Goal: Information Seeking & Learning: Learn about a topic

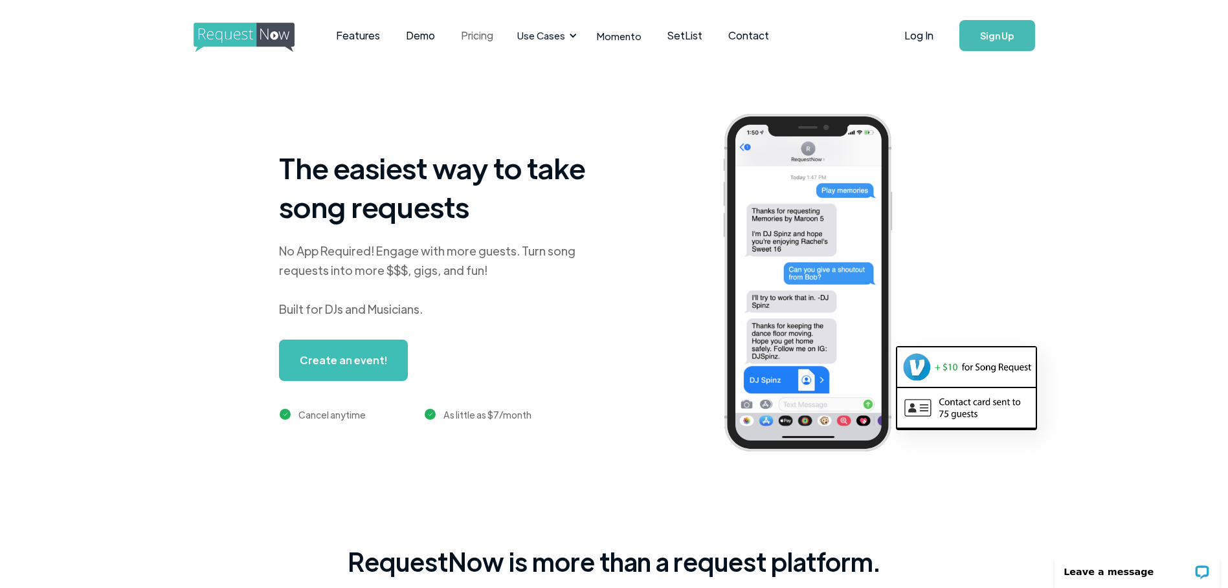
click at [479, 34] on link "Pricing" at bounding box center [477, 36] width 58 height 40
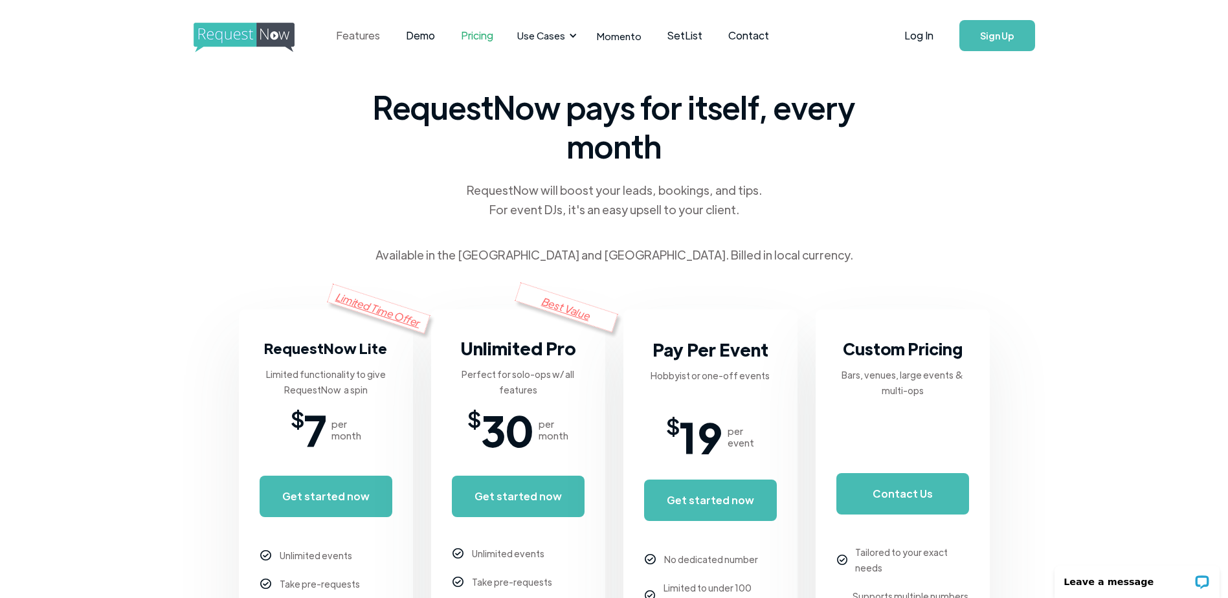
click at [350, 38] on link "Features" at bounding box center [358, 36] width 70 height 40
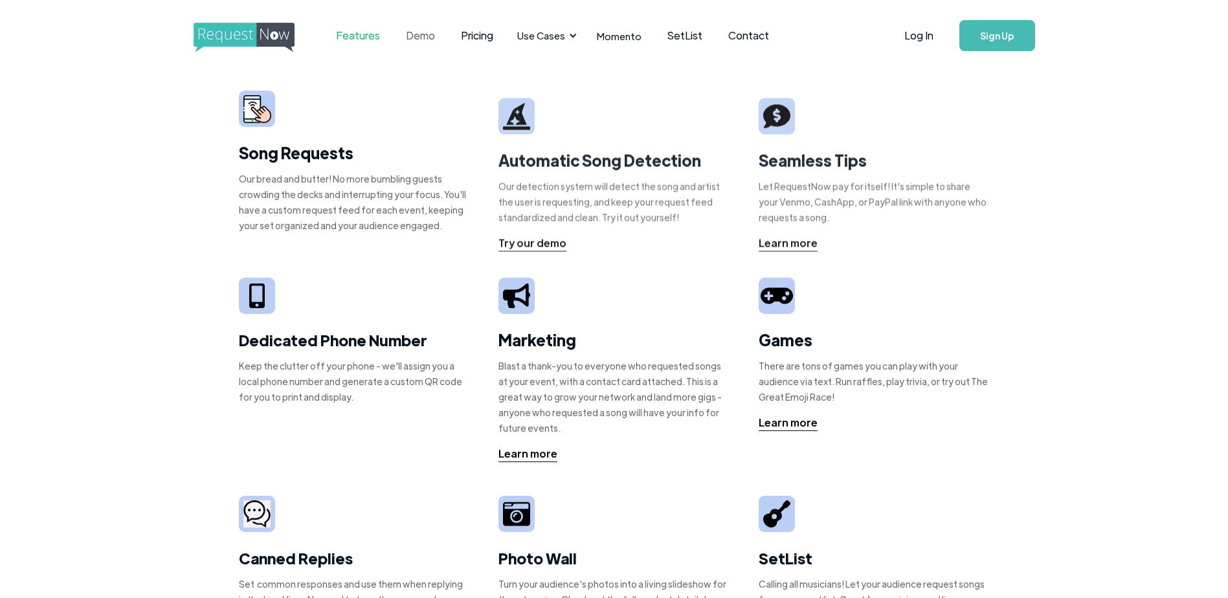
click at [403, 39] on link "Demo" at bounding box center [420, 36] width 55 height 40
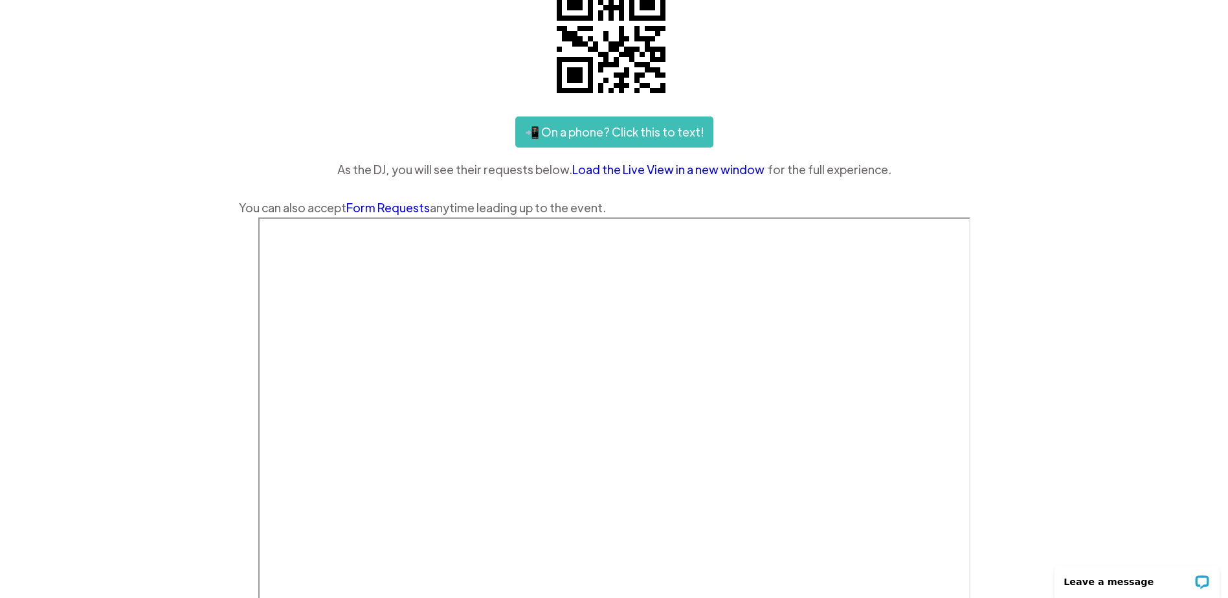
scroll to position [324, 0]
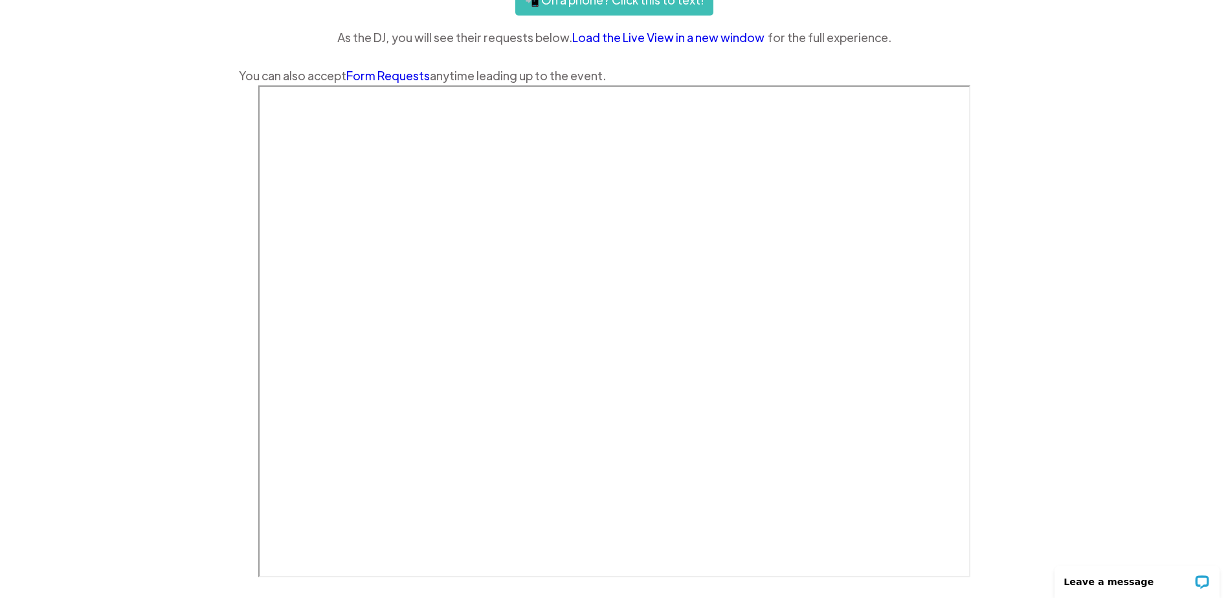
click at [679, 30] on link "Load the Live View in a new window" at bounding box center [669, 37] width 195 height 19
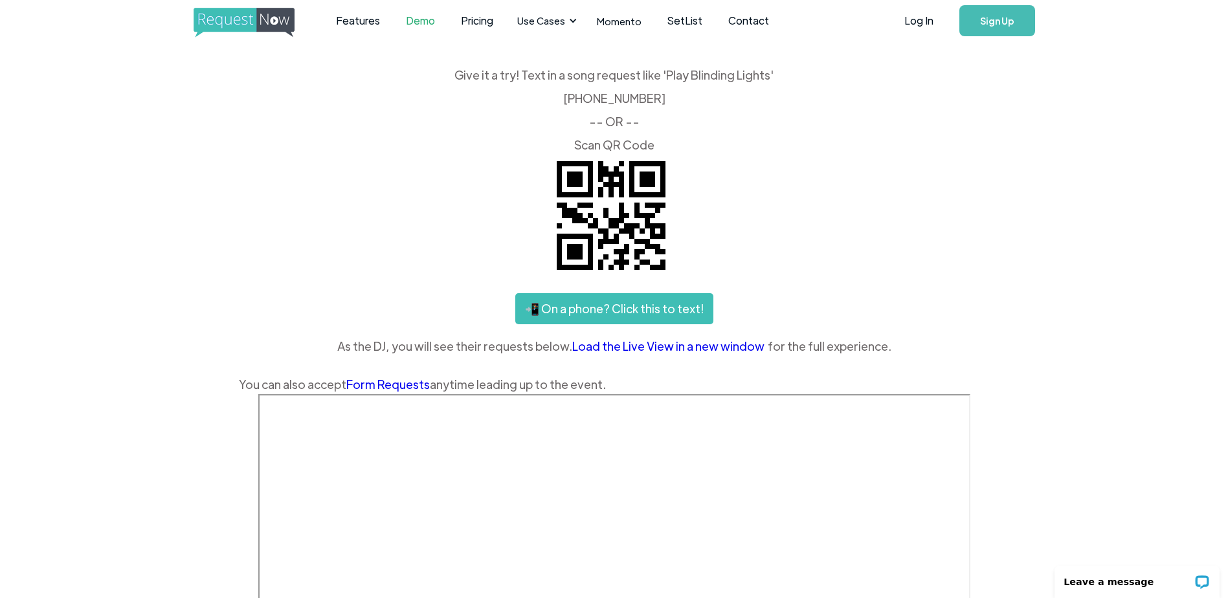
scroll to position [0, 0]
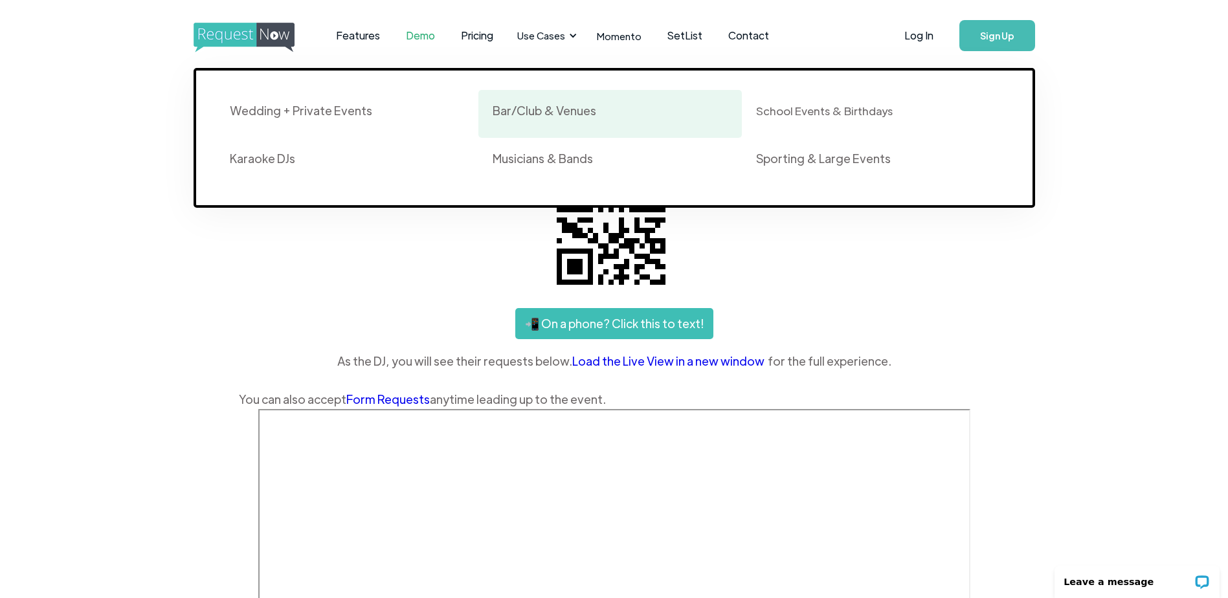
click at [529, 104] on div "Bar/Club & Venues" at bounding box center [544, 111] width 104 height 16
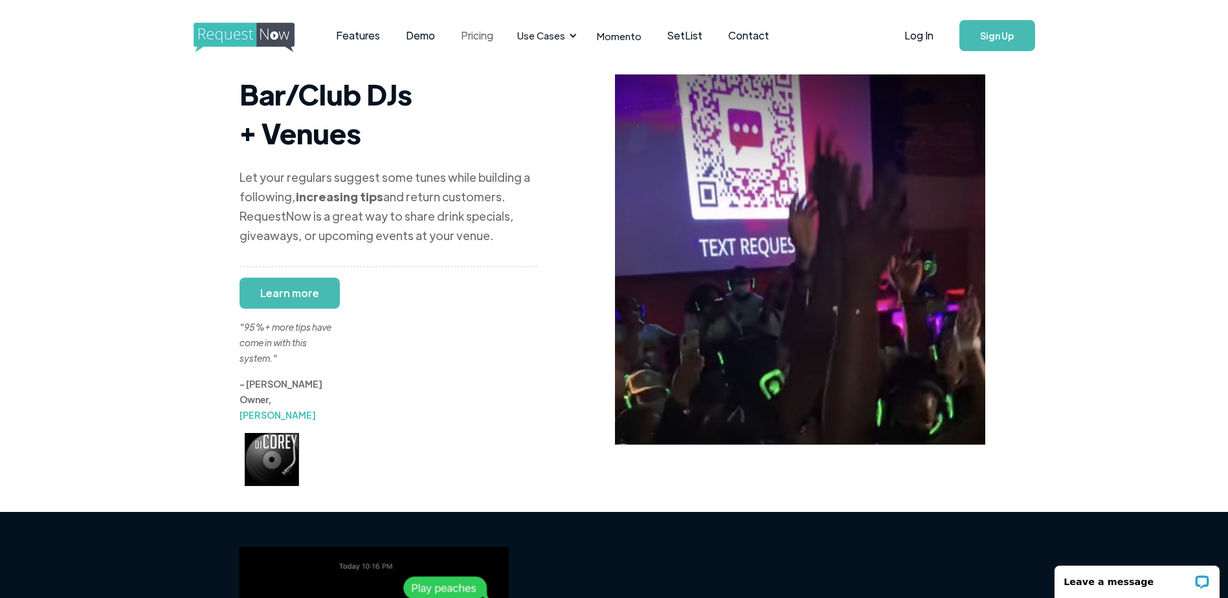
click at [459, 40] on link "Pricing" at bounding box center [477, 36] width 58 height 40
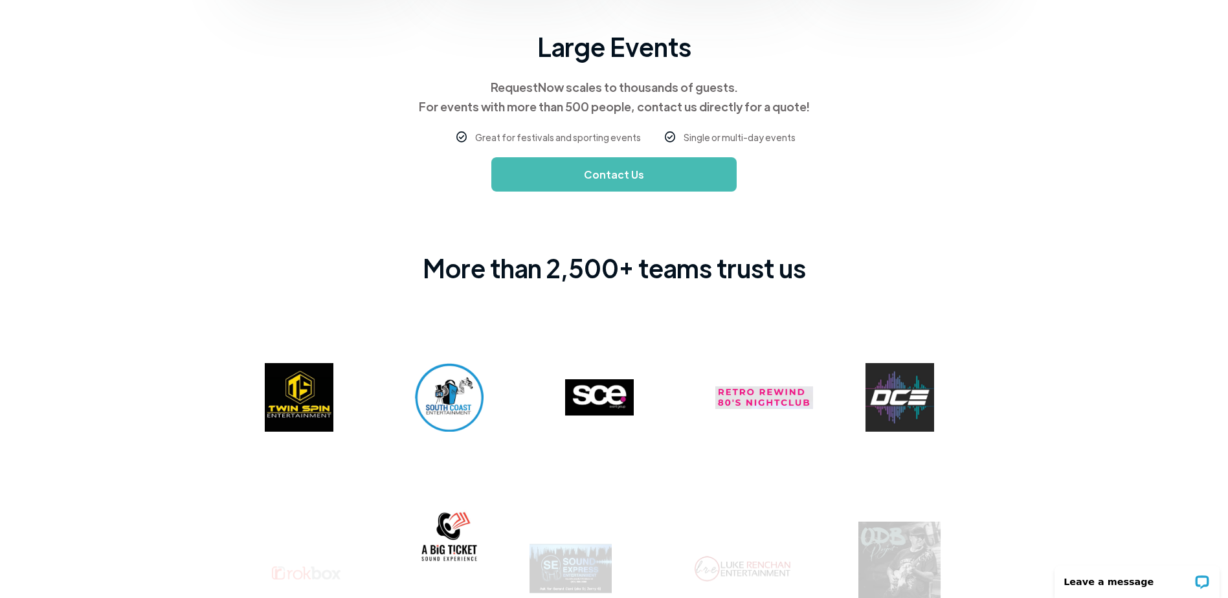
scroll to position [906, 0]
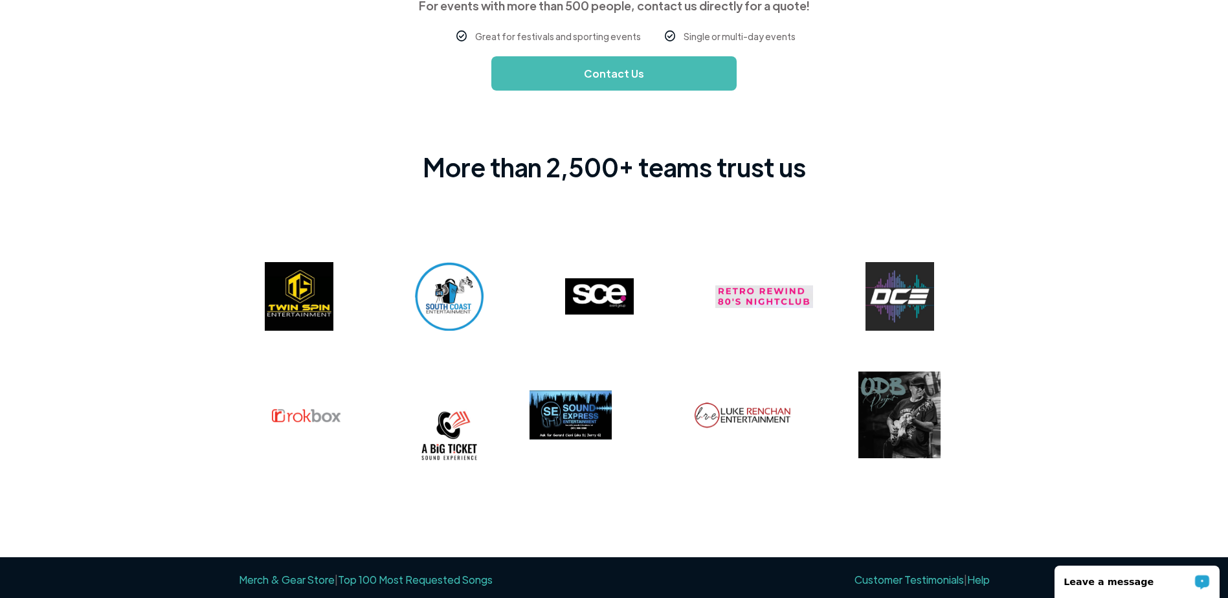
drag, startPoint x: 1145, startPoint y: 572, endPoint x: 1148, endPoint y: 582, distance: 10.7
click at [1148, 582] on p "Leave a message" at bounding box center [1128, 582] width 128 height 10
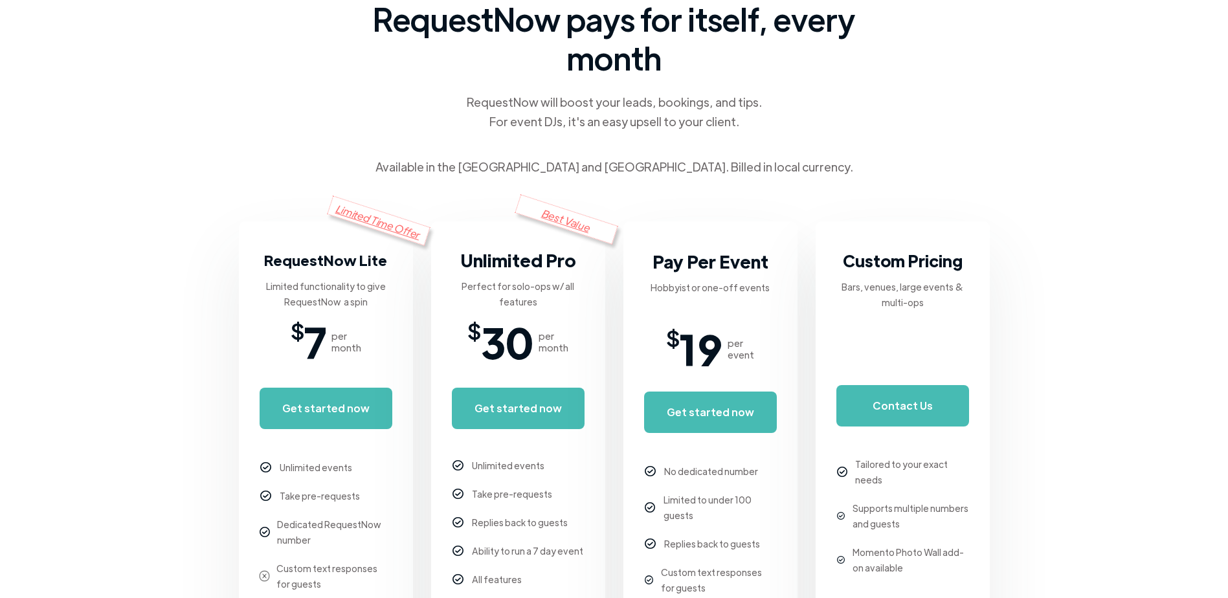
scroll to position [0, 0]
